Goal: Task Accomplishment & Management: Manage account settings

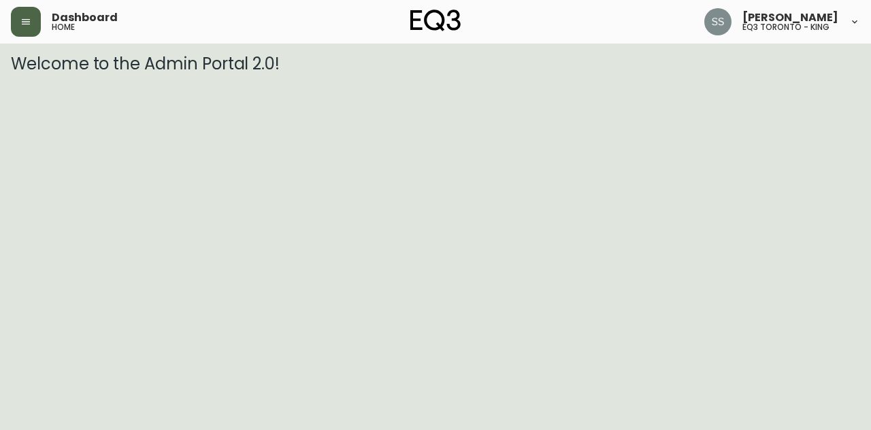
click at [25, 27] on button "button" at bounding box center [26, 22] width 30 height 30
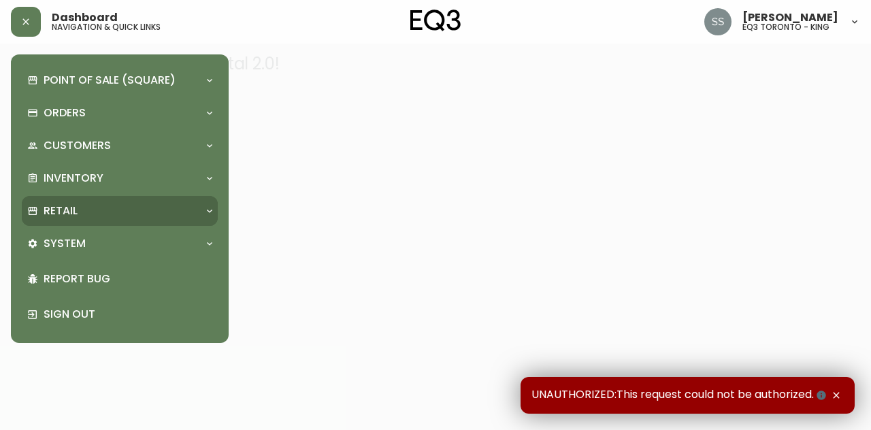
click at [109, 216] on div "Retail" at bounding box center [112, 210] width 171 height 15
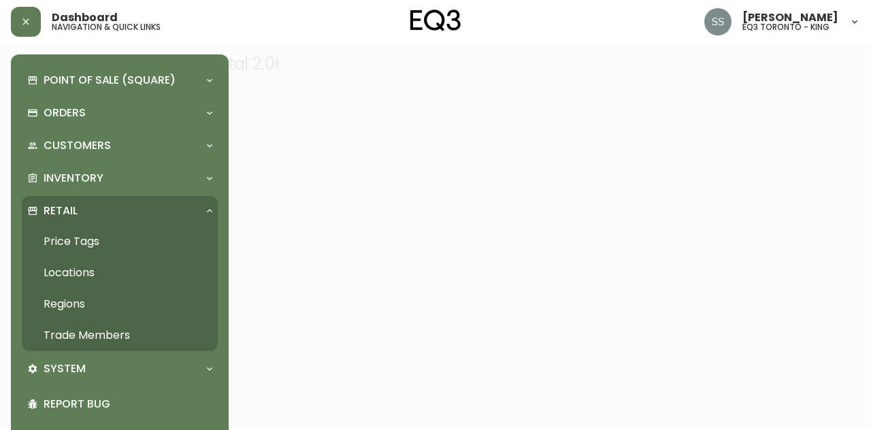
click at [112, 333] on link "Trade Members" at bounding box center [120, 335] width 196 height 31
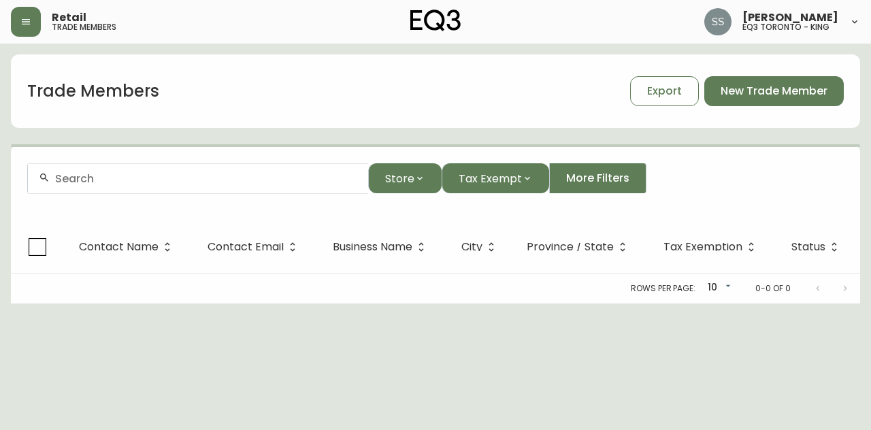
click at [205, 178] on input "text" at bounding box center [206, 178] width 302 height 13
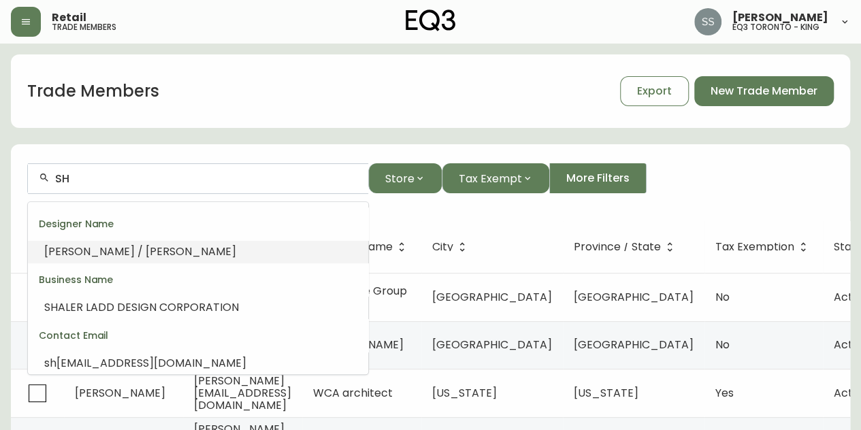
type input "S"
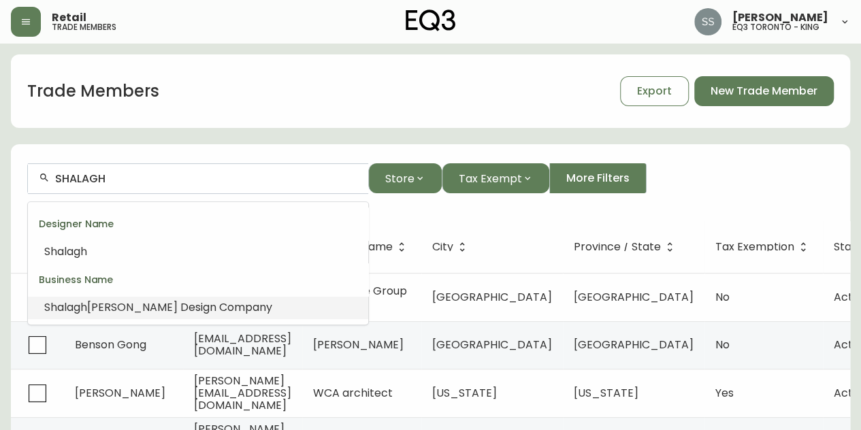
click at [216, 306] on span "[PERSON_NAME] Design Company" at bounding box center [179, 307] width 185 height 16
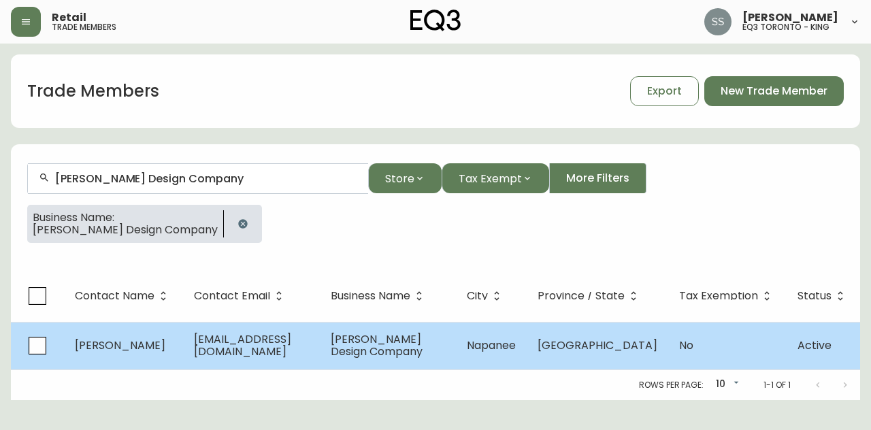
type input "[PERSON_NAME] Design Company"
click at [419, 348] on span "[PERSON_NAME] Design Company" at bounding box center [377, 345] width 92 height 28
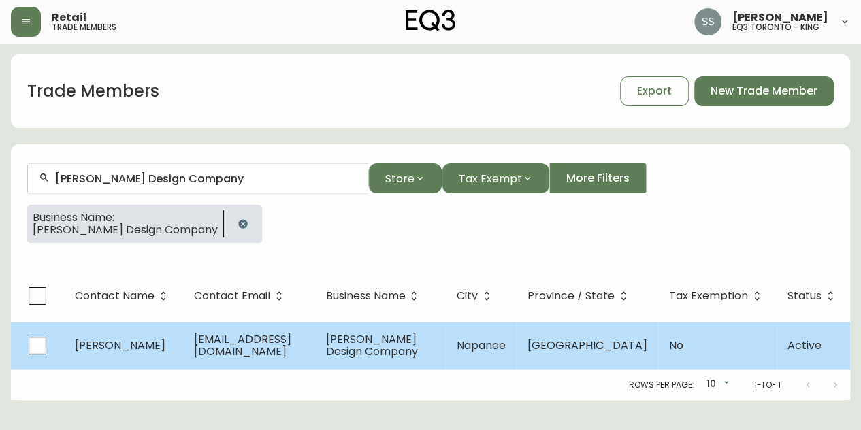
select select "ON"
select select "CA"
select select "CA_EN"
select select "Other"
select select "Interior Designer"
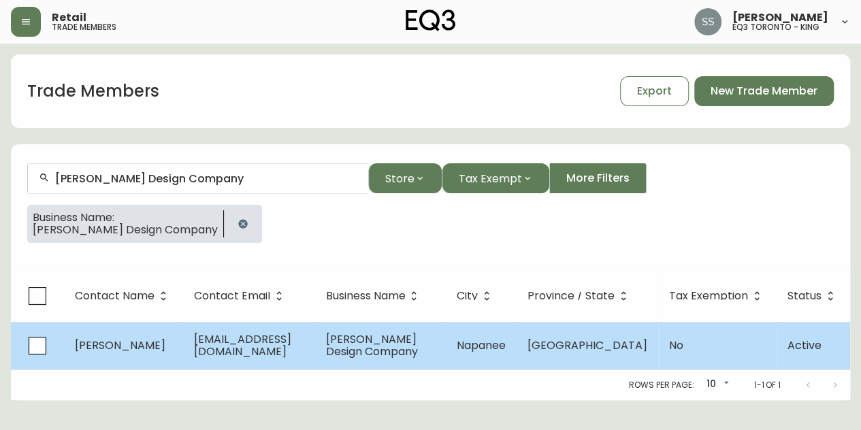
select select "false"
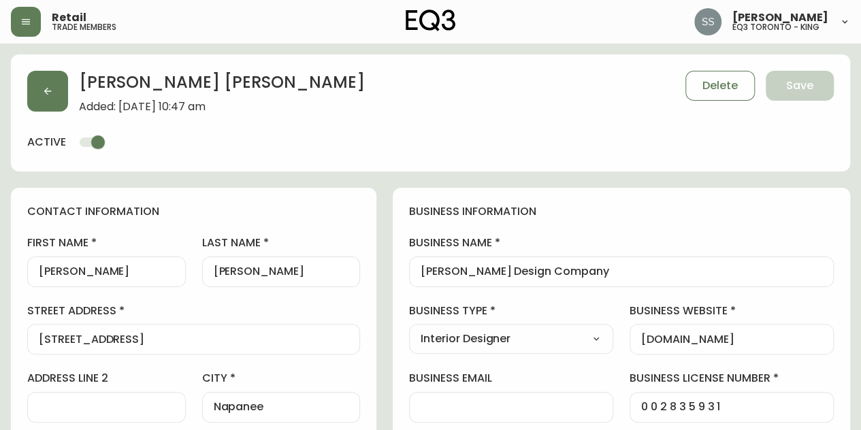
type input "EQ3 Toronto - King"
select select "cjw10z96r007p6gs0hn5531do"
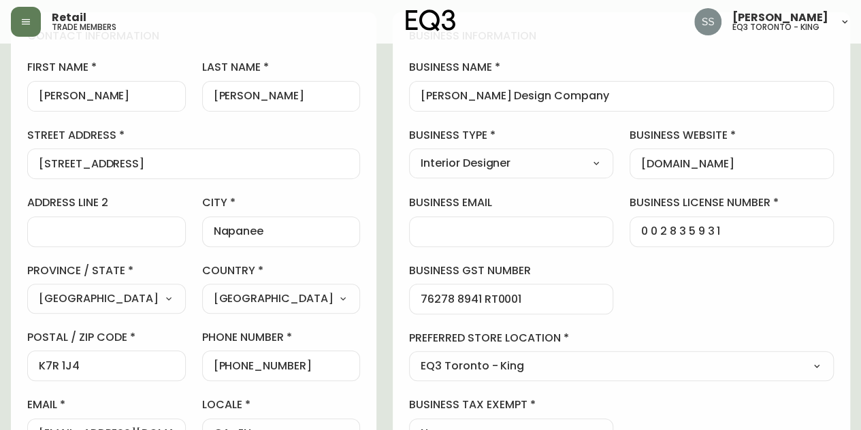
scroll to position [204, 0]
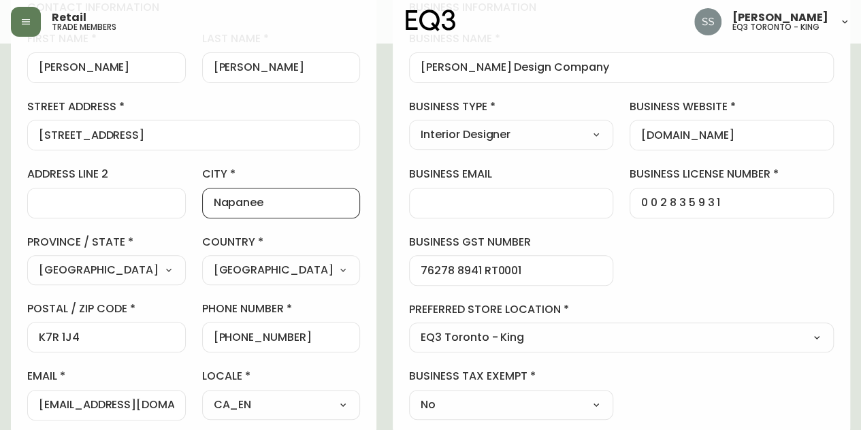
drag, startPoint x: 303, startPoint y: 197, endPoint x: 186, endPoint y: 197, distance: 117.0
click at [186, 197] on div "first name [PERSON_NAME] last name [PERSON_NAME][GEOGRAPHIC_DATA] address [STRE…" at bounding box center [193, 225] width 333 height 389
click at [702, 263] on div "business information business name [PERSON_NAME] Design Company business type I…" at bounding box center [621, 210] width 457 height 452
click at [686, 261] on div "business information business name [PERSON_NAME] Design Company business type I…" at bounding box center [621, 210] width 457 height 452
click at [692, 265] on div "business information business name [PERSON_NAME] Design Company business type I…" at bounding box center [621, 210] width 457 height 452
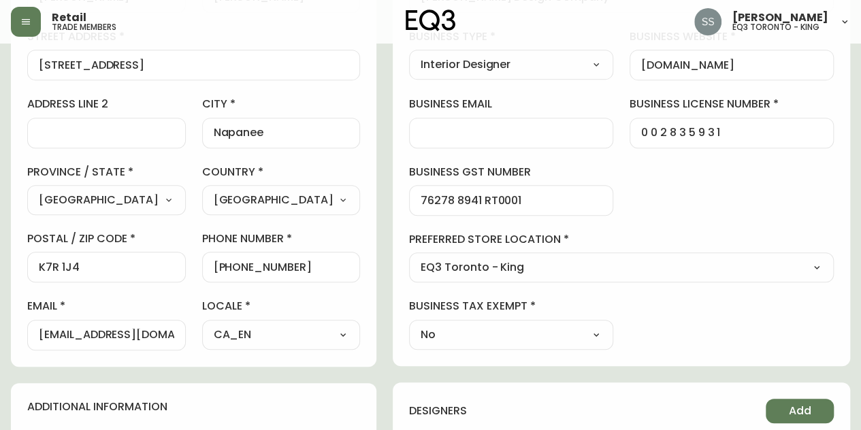
scroll to position [408, 0]
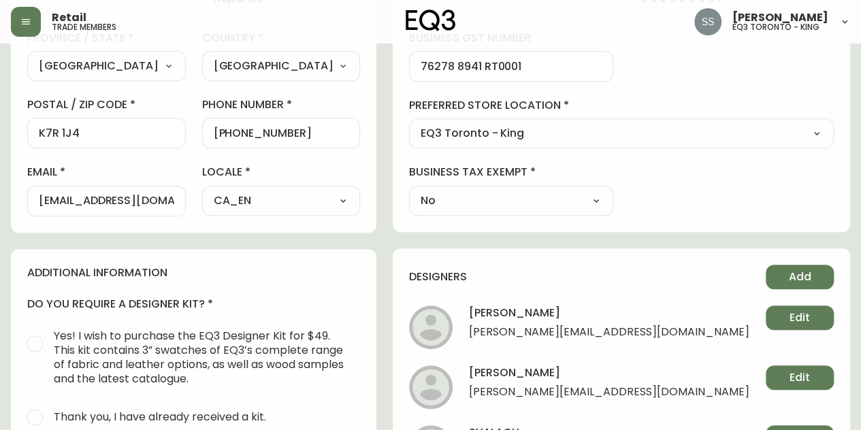
click at [144, 191] on div "[EMAIL_ADDRESS][DOMAIN_NAME]" at bounding box center [106, 201] width 159 height 31
click at [131, 203] on input "[EMAIL_ADDRESS][DOMAIN_NAME]" at bounding box center [106, 201] width 135 height 13
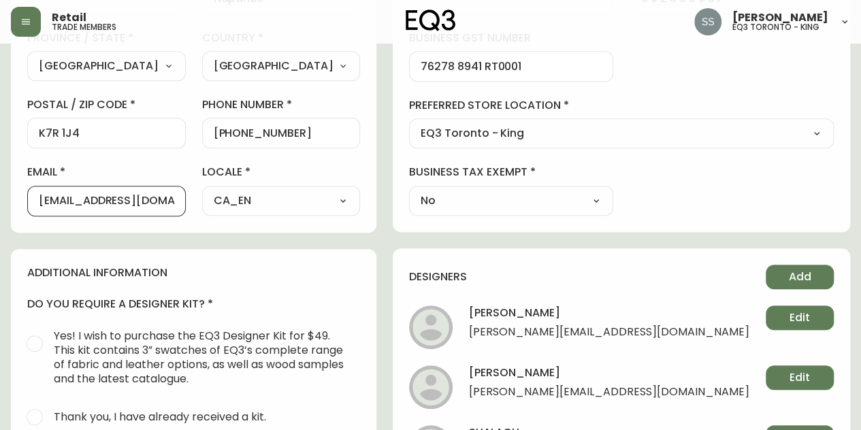
click at [131, 203] on input "[EMAIL_ADDRESS][DOMAIN_NAME]" at bounding box center [106, 201] width 135 height 13
